Goal: Task Accomplishment & Management: Use online tool/utility

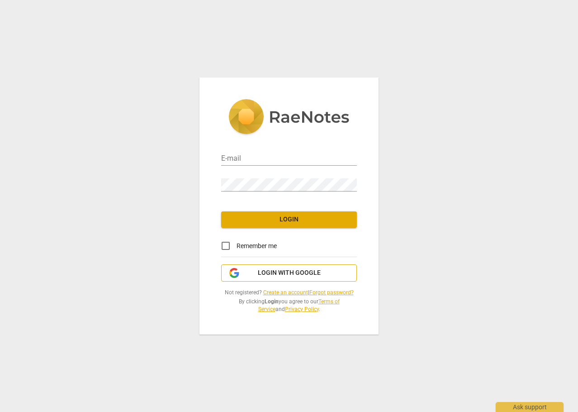
click at [284, 273] on span "Login with Google" at bounding box center [289, 272] width 63 height 9
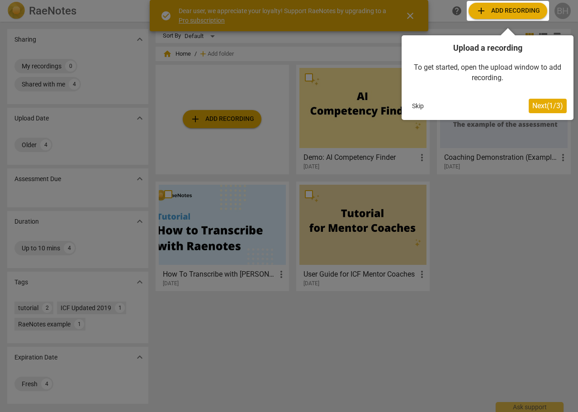
click at [545, 107] on span "Next ( 1 / 3 )" at bounding box center [547, 105] width 31 height 9
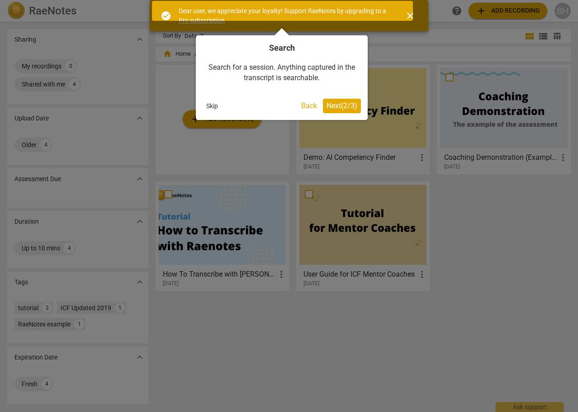
click at [346, 108] on span "Next ( 2 / 3 )" at bounding box center [342, 105] width 31 height 9
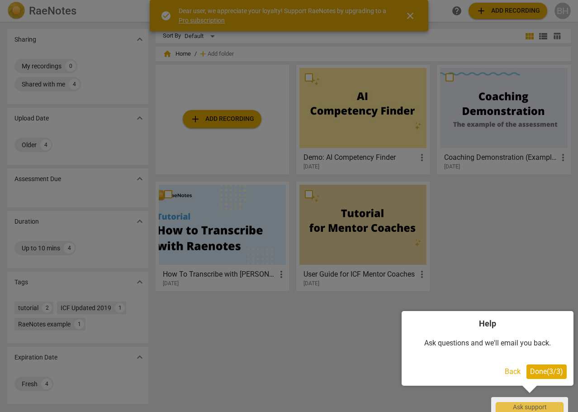
click at [541, 369] on span "Done ( 3 / 3 )" at bounding box center [546, 371] width 33 height 9
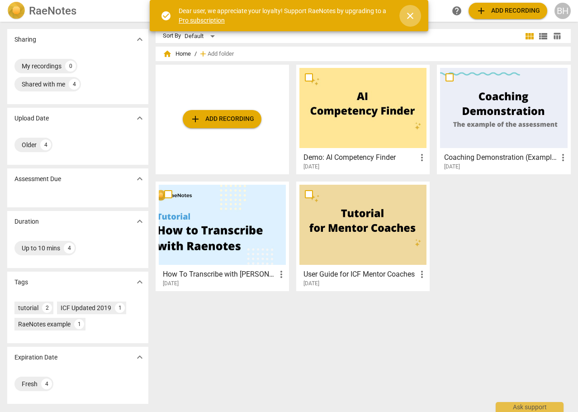
click at [407, 22] on button "close" at bounding box center [410, 16] width 22 height 22
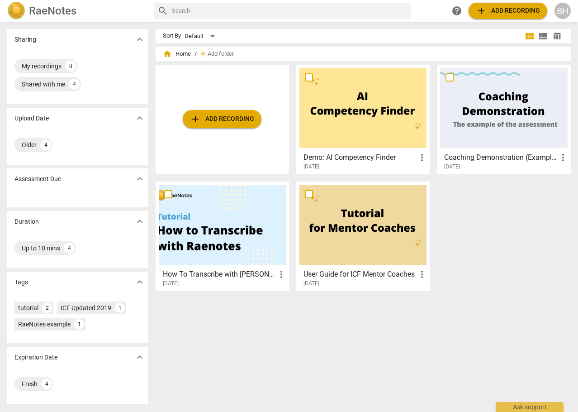
click at [226, 123] on span "add Add recording" at bounding box center [222, 119] width 64 height 11
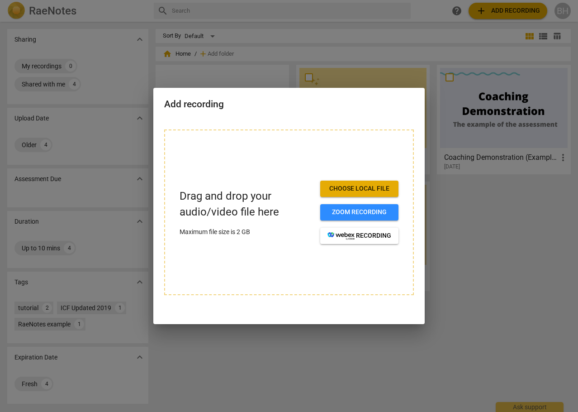
drag, startPoint x: 309, startPoint y: 103, endPoint x: 283, endPoint y: 93, distance: 27.5
click at [268, 90] on div "Add recording" at bounding box center [288, 103] width 271 height 31
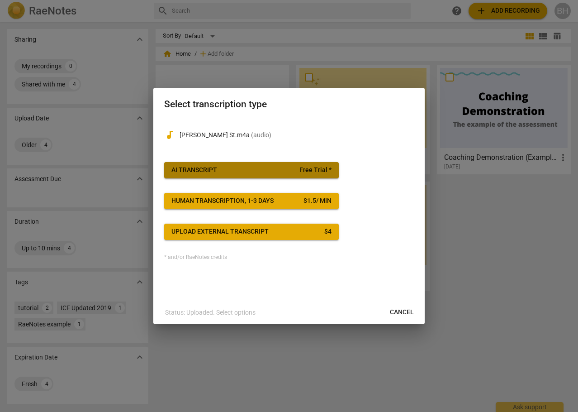
click at [235, 168] on span "AI Transcript Free Trial *" at bounding box center [251, 170] width 160 height 9
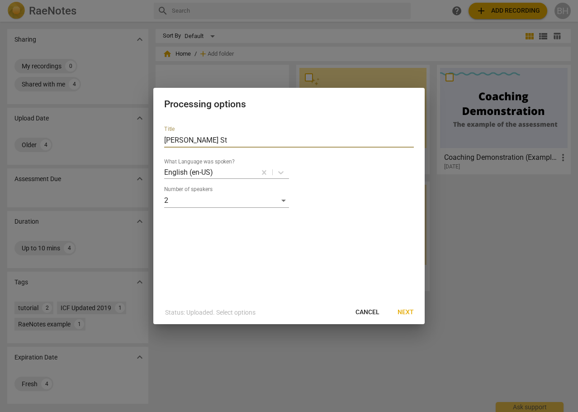
drag, startPoint x: 211, startPoint y: 140, endPoint x: 126, endPoint y: 140, distance: 85.0
click at [128, 141] on div "Processing options Title [PERSON_NAME] St What Language was spoken? English (en…" at bounding box center [289, 206] width 578 height 412
type input "BB [DATE]"
click at [410, 311] on span "Next" at bounding box center [406, 312] width 16 height 9
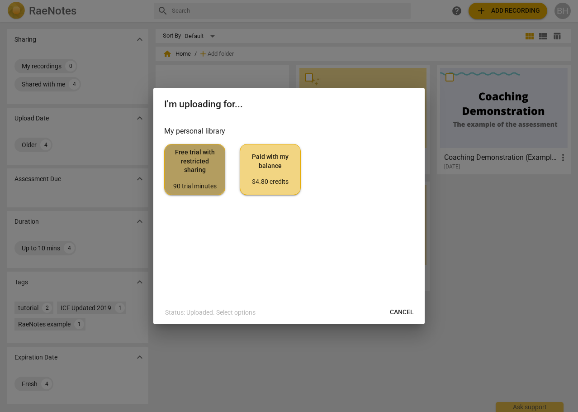
click at [199, 181] on span "Free trial with restricted sharing 90 trial minutes" at bounding box center [195, 169] width 46 height 43
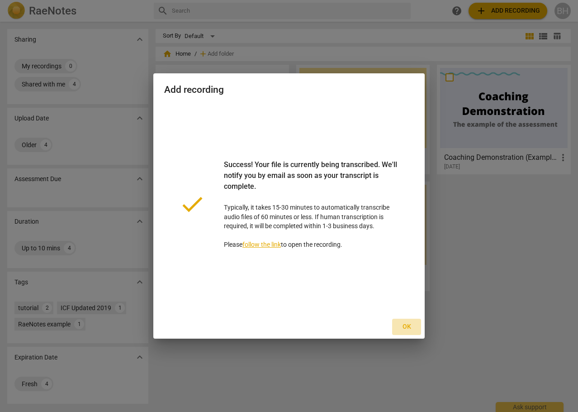
click at [411, 328] on span "Ok" at bounding box center [406, 326] width 14 height 9
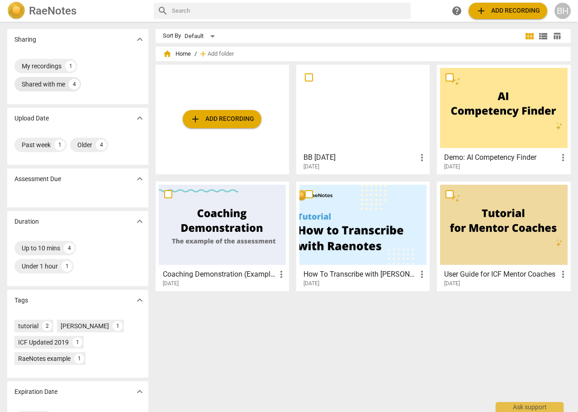
click at [38, 84] on div "Shared with me" at bounding box center [43, 84] width 43 height 9
